Goal: Information Seeking & Learning: Learn about a topic

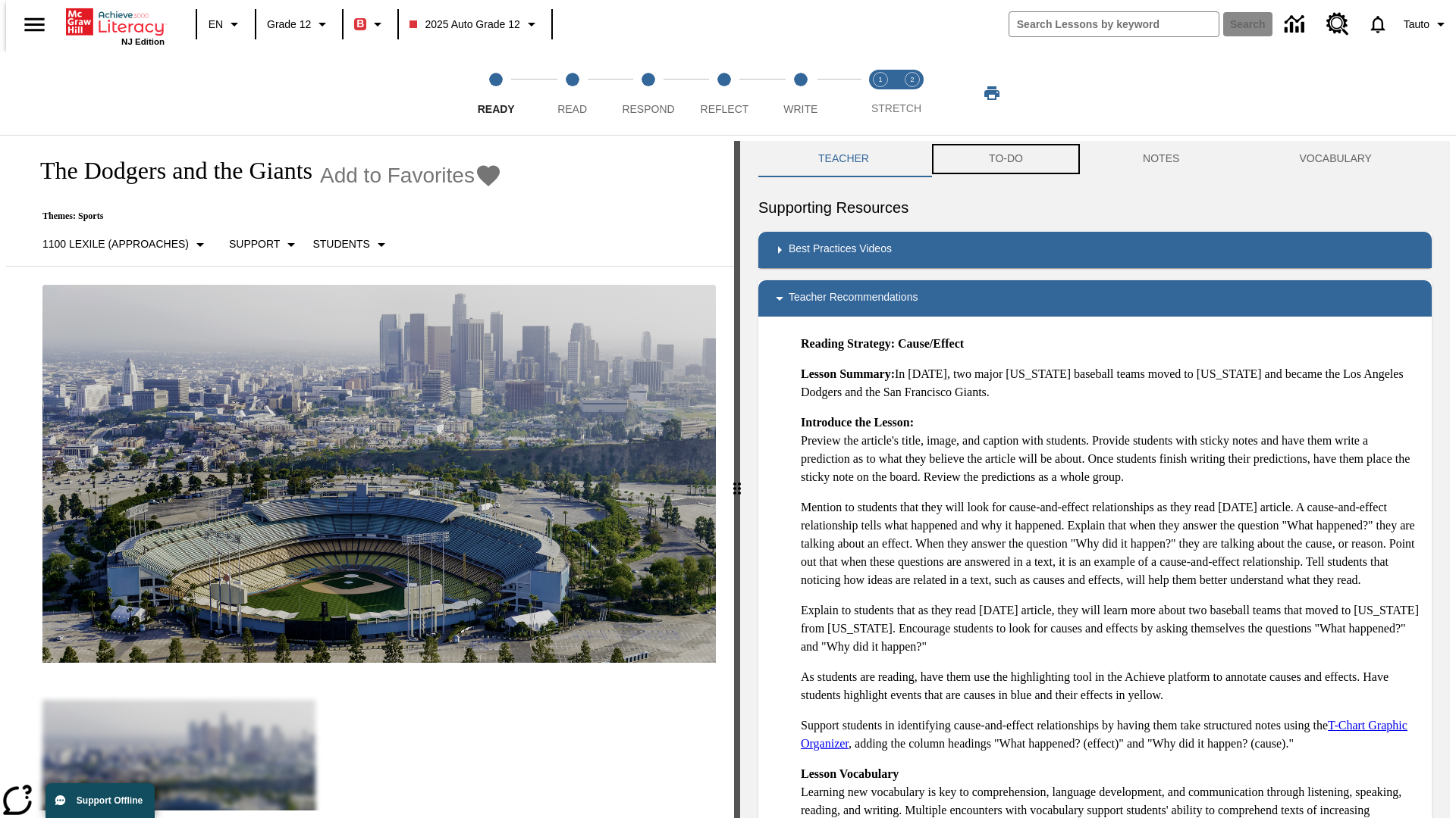
click at [1004, 159] on button "TO-DO" at bounding box center [1005, 159] width 154 height 36
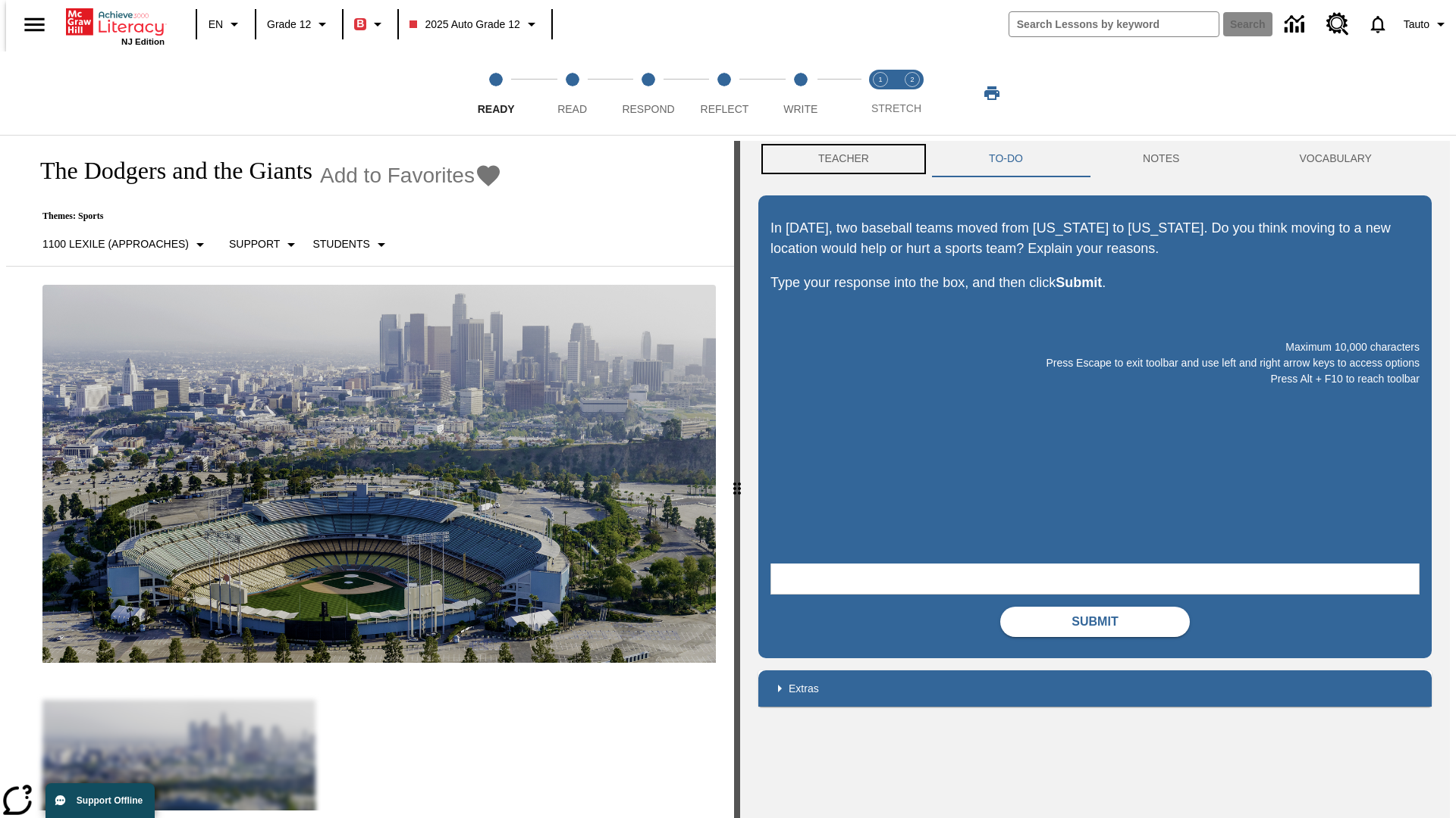
scroll to position [1, 0]
click at [838, 159] on button "Teacher" at bounding box center [843, 158] width 171 height 36
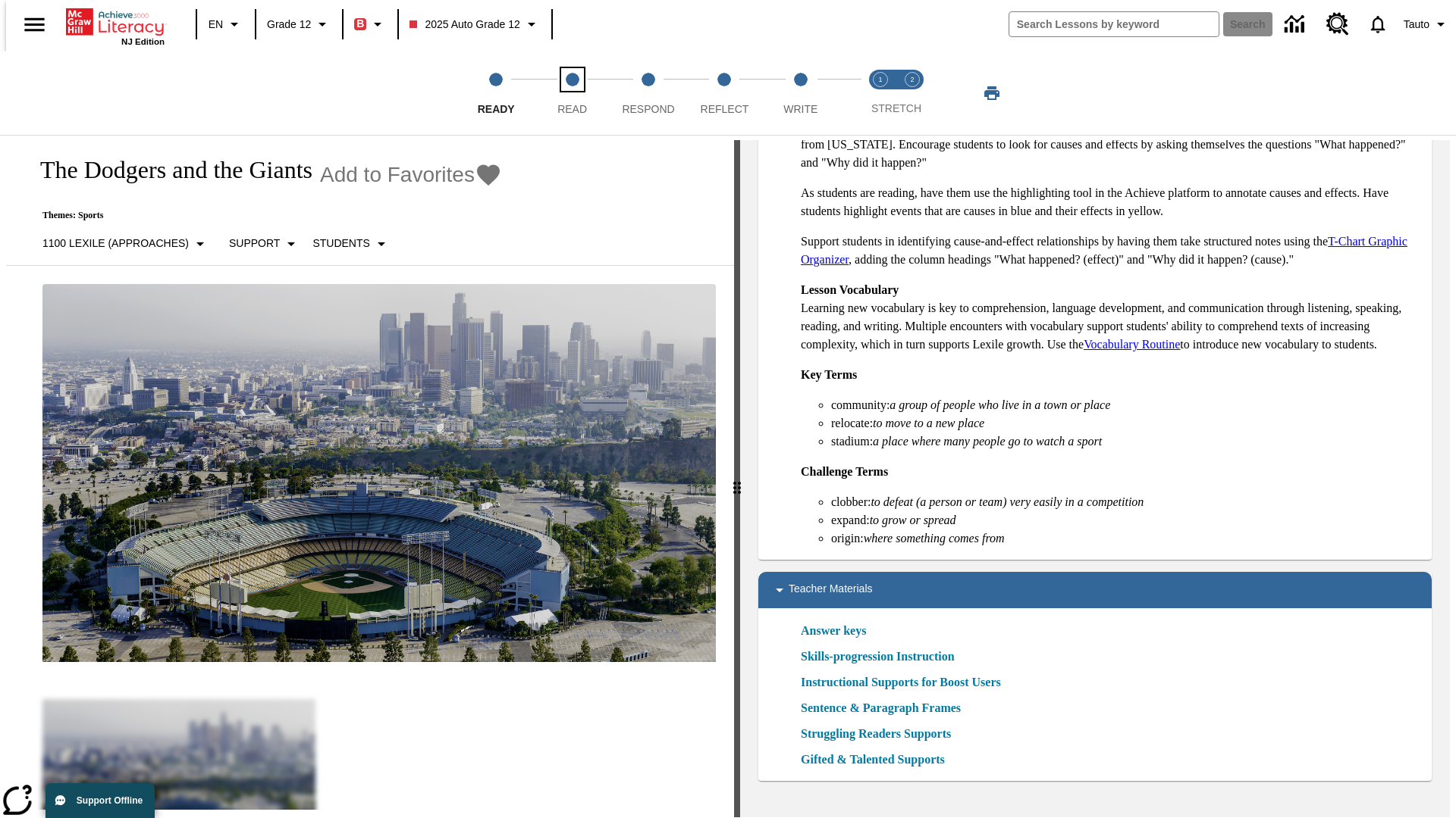
click at [572, 93] on span "Read" at bounding box center [573, 103] width 30 height 27
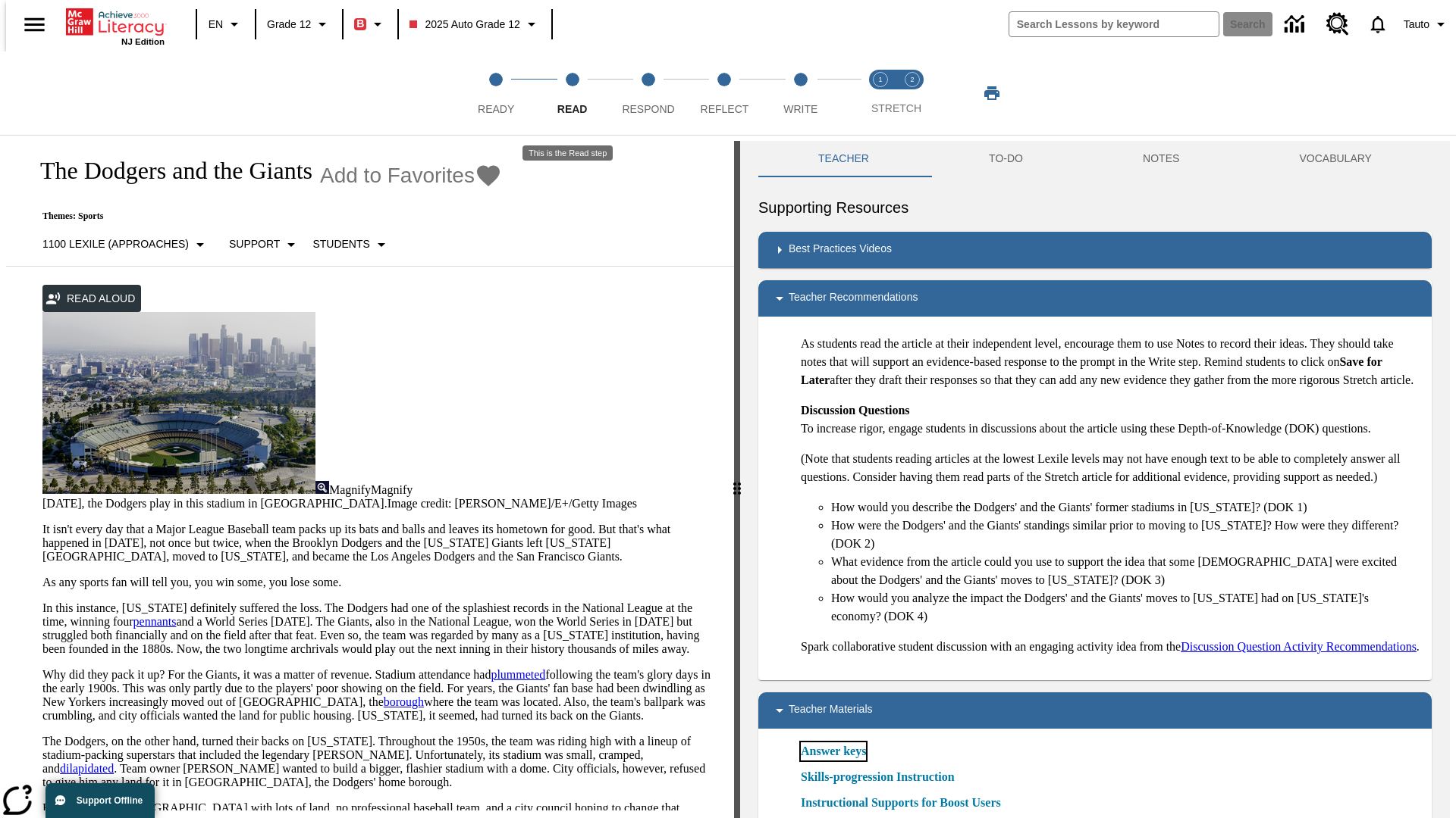
click at [832, 761] on link "Answer keys" at bounding box center [832, 751] width 65 height 18
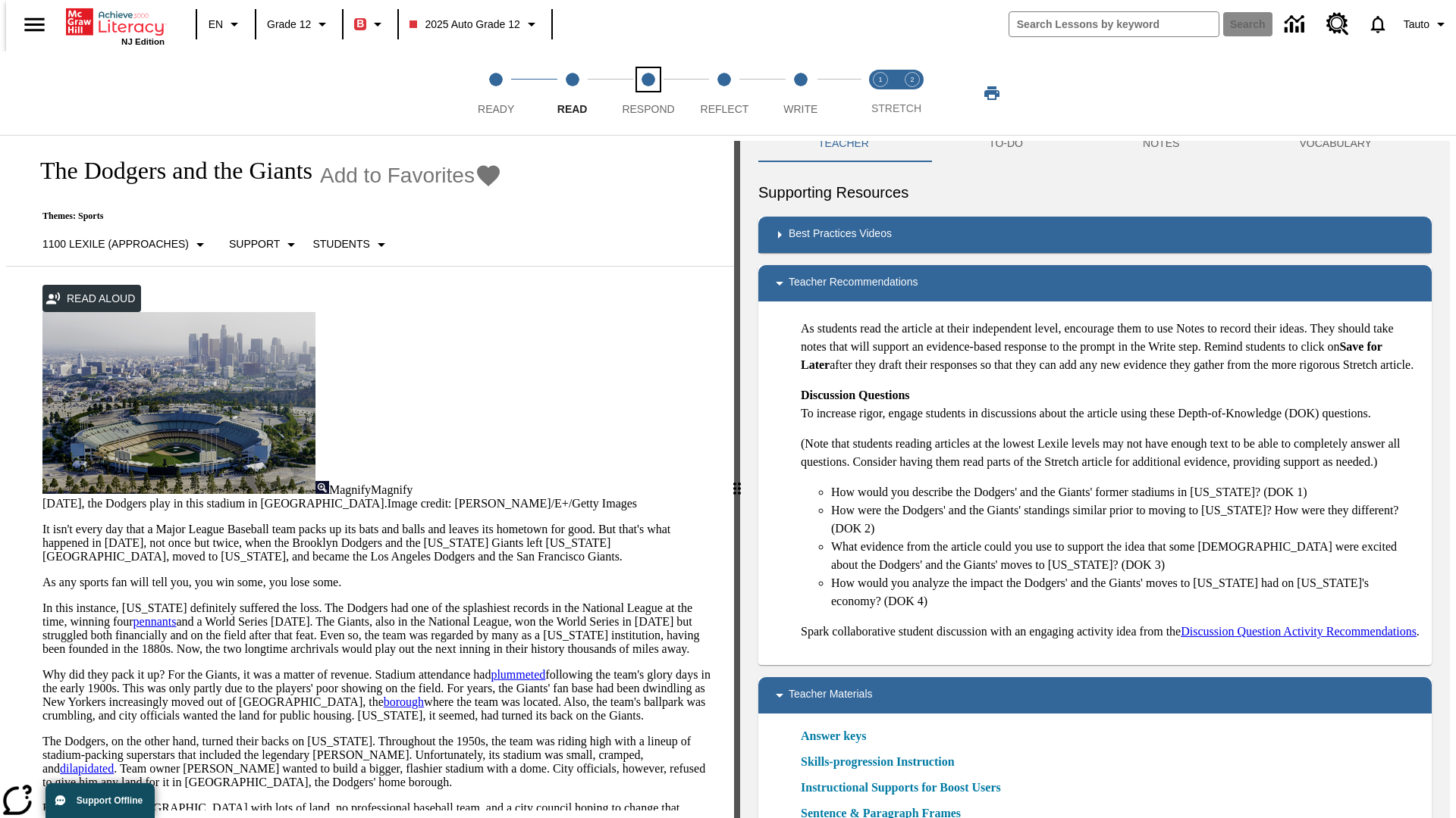
click at [649, 93] on span "Respond" at bounding box center [648, 103] width 52 height 27
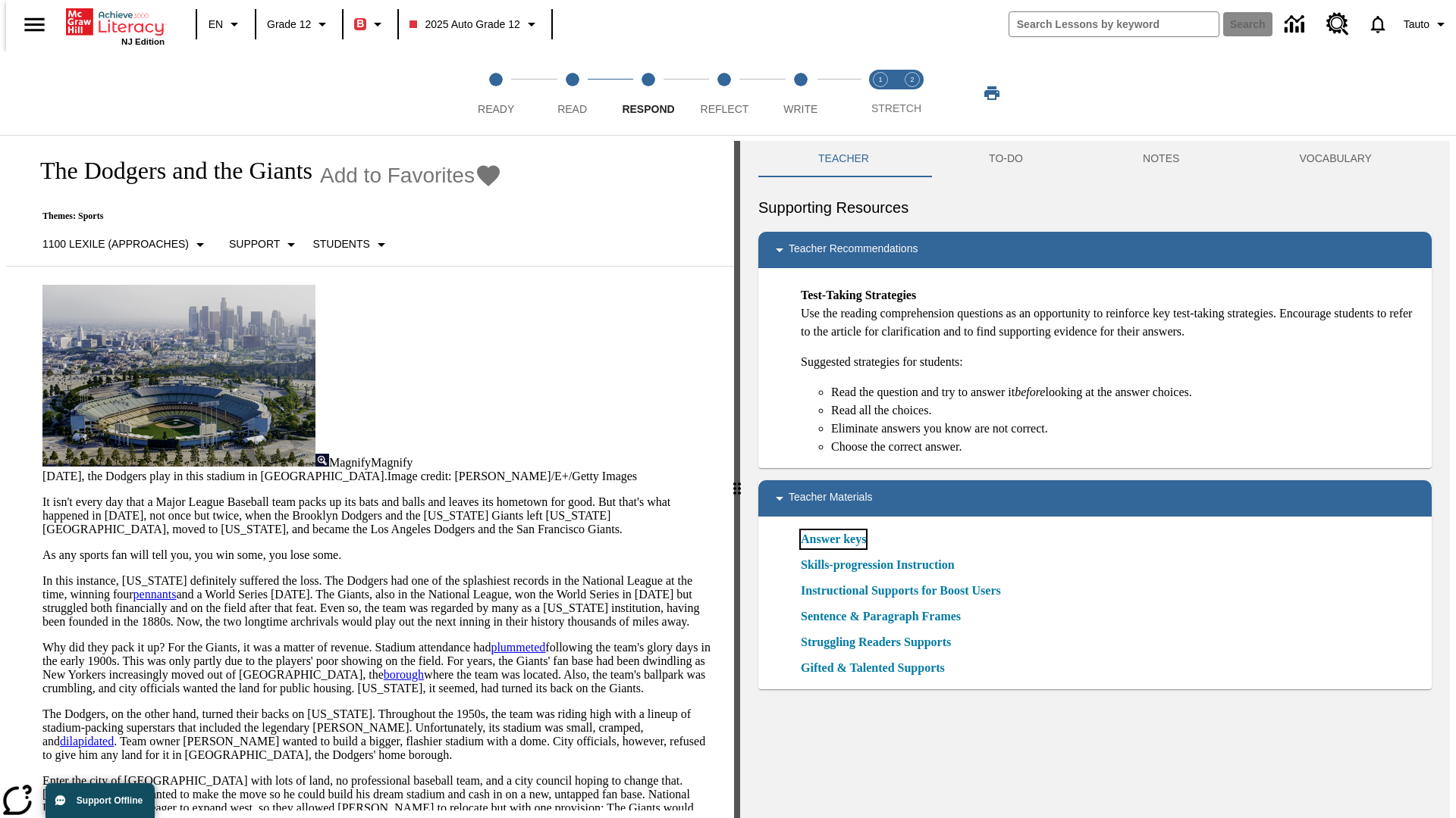
click at [832, 539] on link "Answer keys" at bounding box center [832, 539] width 65 height 18
click at [724, 93] on span "Reflect" at bounding box center [725, 103] width 49 height 27
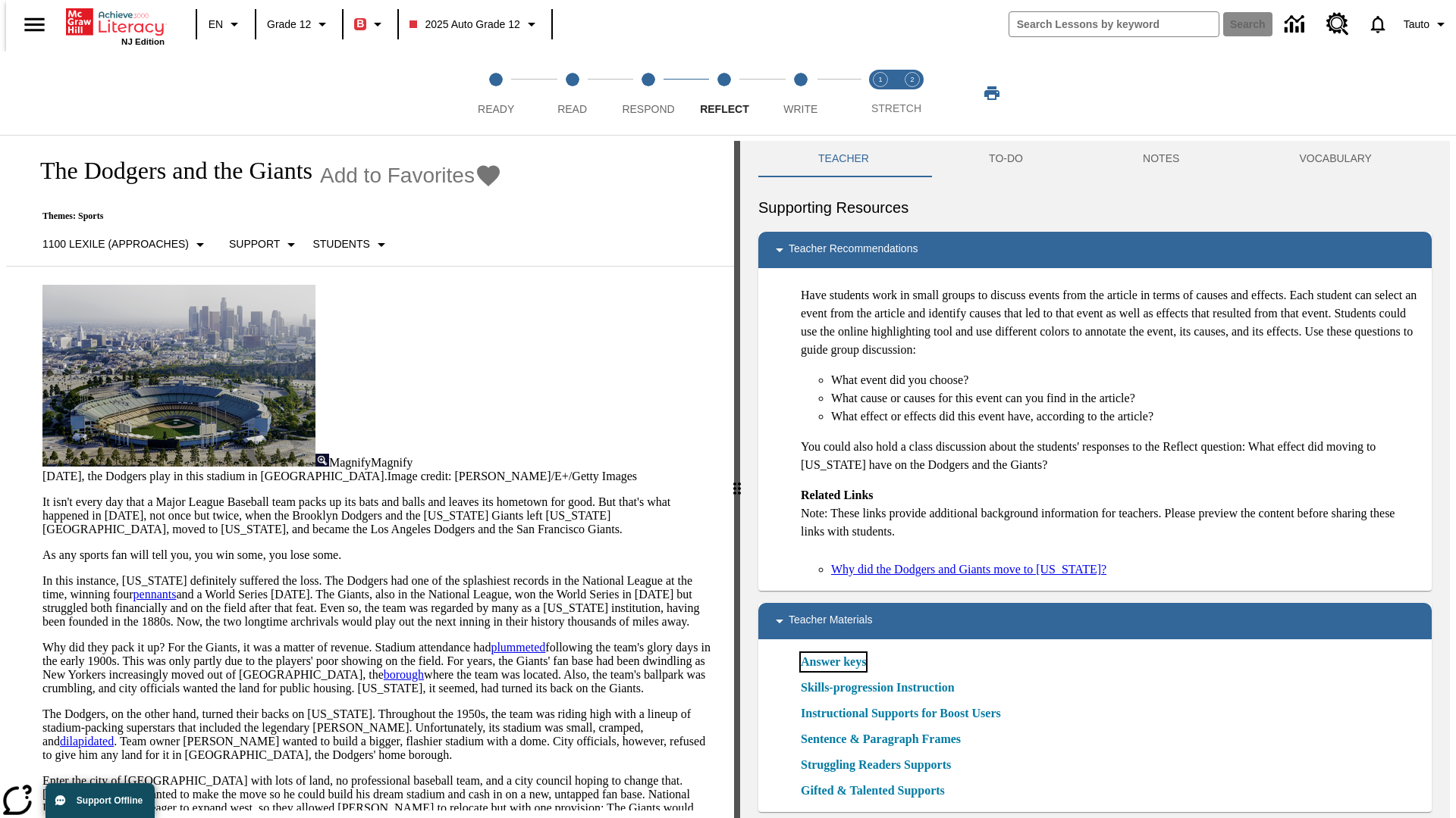
click at [832, 662] on link "Answer keys" at bounding box center [832, 662] width 65 height 18
click at [799, 93] on span "Write" at bounding box center [800, 103] width 34 height 27
